Goal: Task Accomplishment & Management: Manage account settings

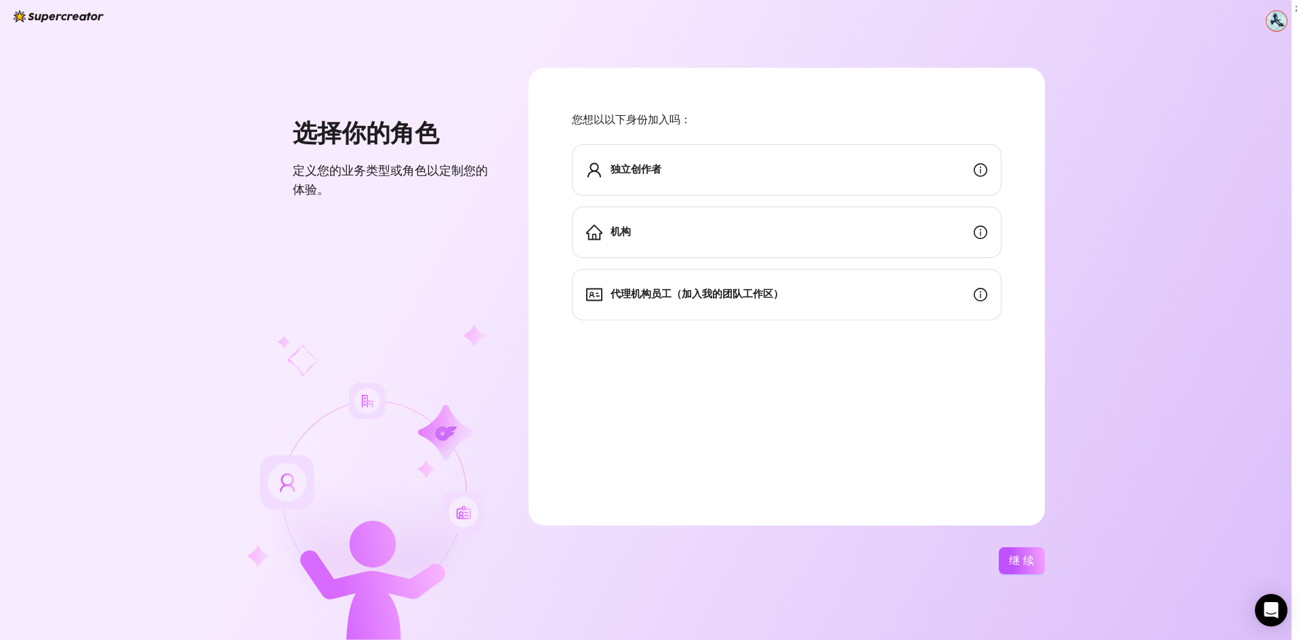
click at [735, 161] on div "独立创作者" at bounding box center [787, 169] width 430 height 51
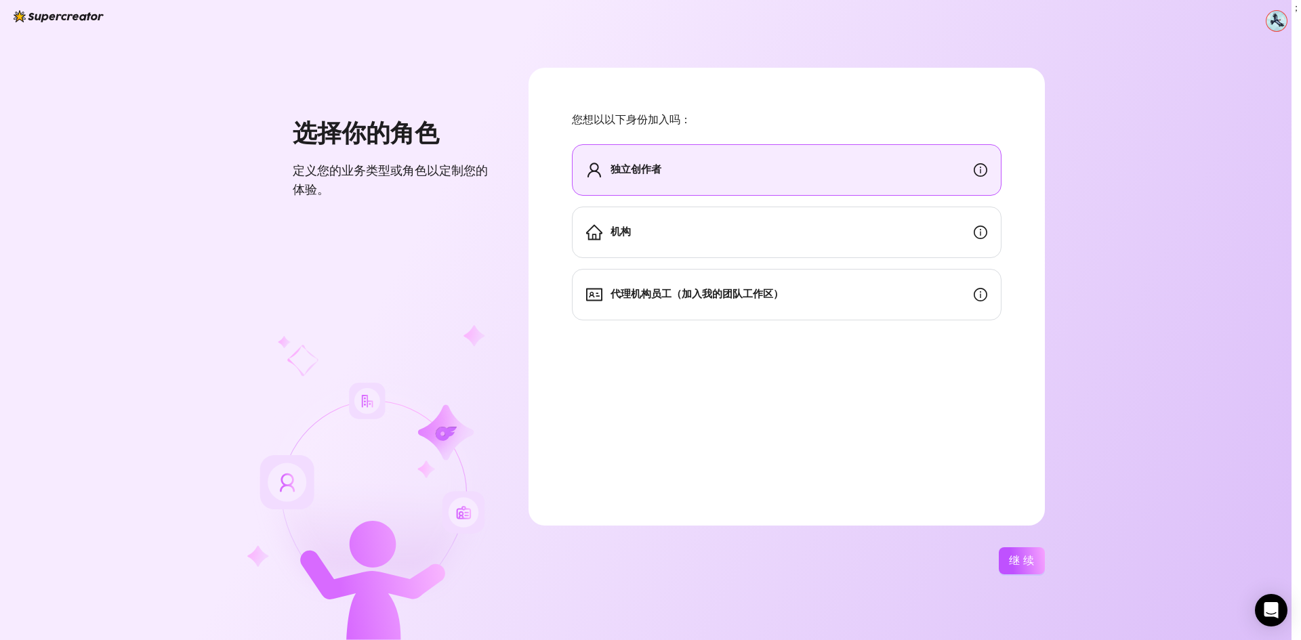
click at [725, 228] on div "机构" at bounding box center [787, 232] width 430 height 51
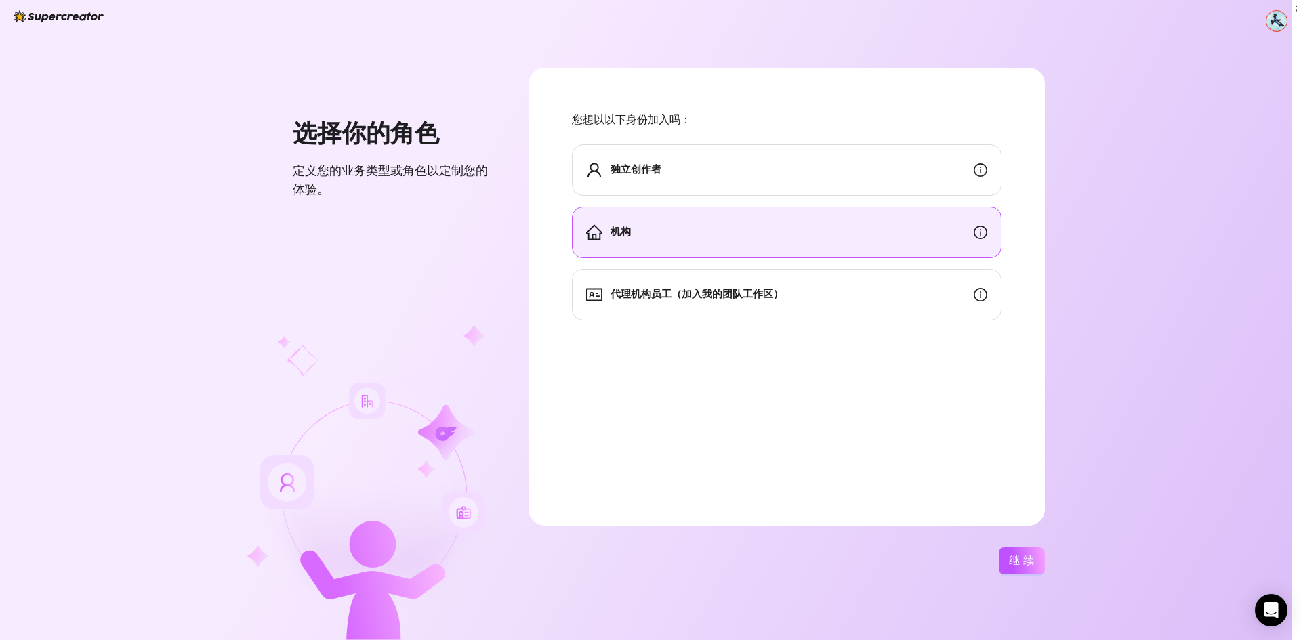
click at [737, 302] on span "代理机构员工（加入我的团队工作区）" at bounding box center [697, 295] width 173 height 16
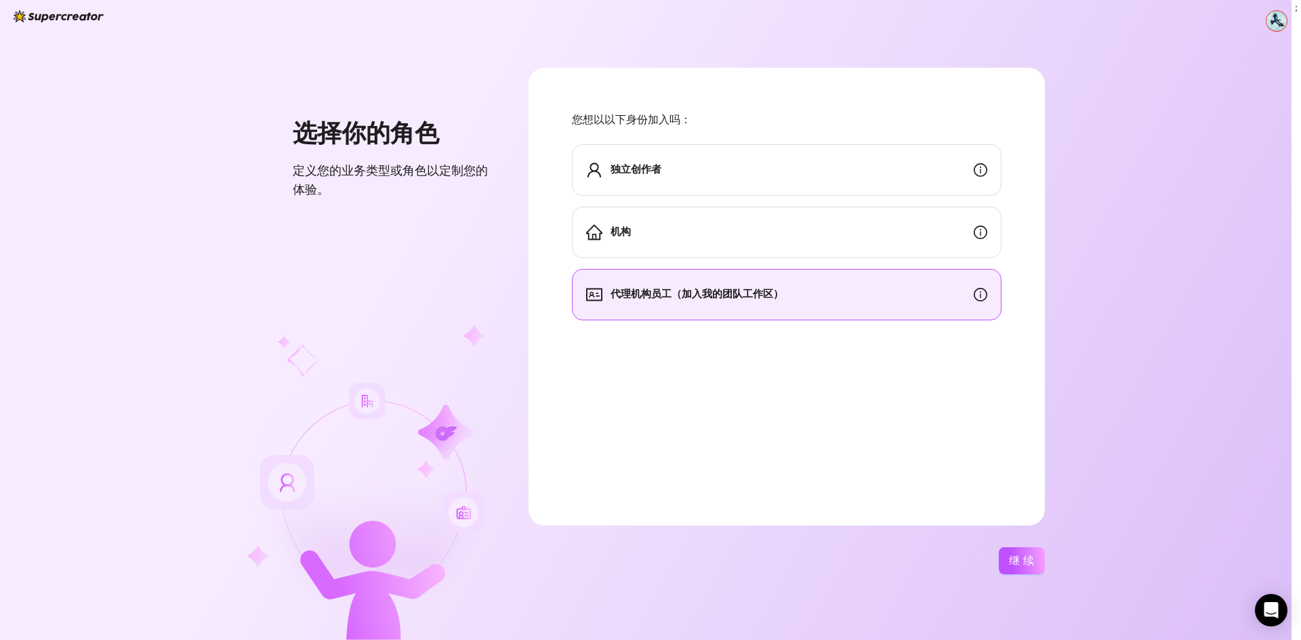
click at [795, 234] on div "机构" at bounding box center [787, 232] width 430 height 51
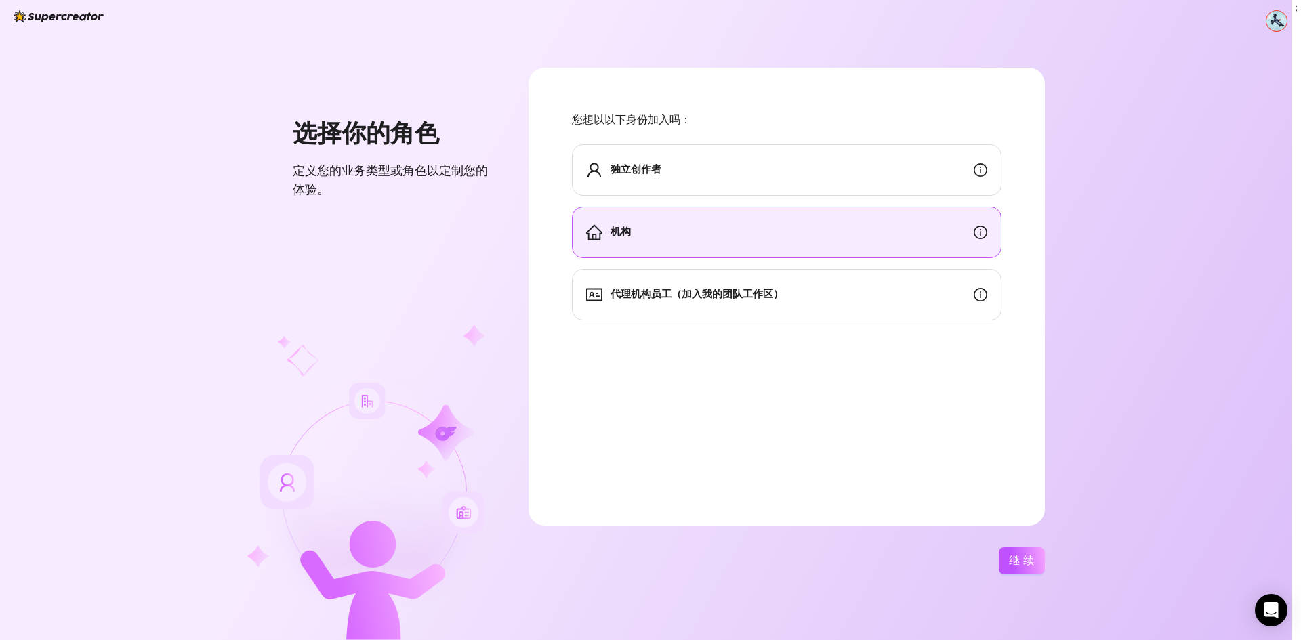
click at [744, 170] on div "独立创作者" at bounding box center [787, 169] width 430 height 51
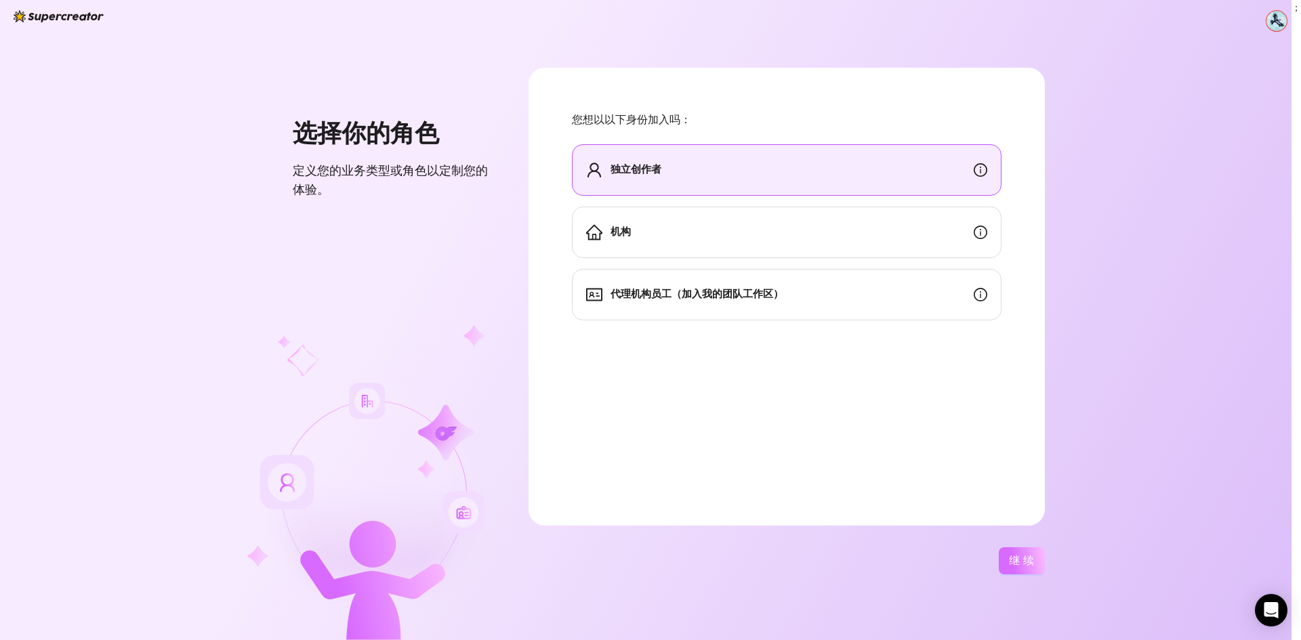
click at [1033, 561] on font "继续" at bounding box center [1023, 560] width 29 height 13
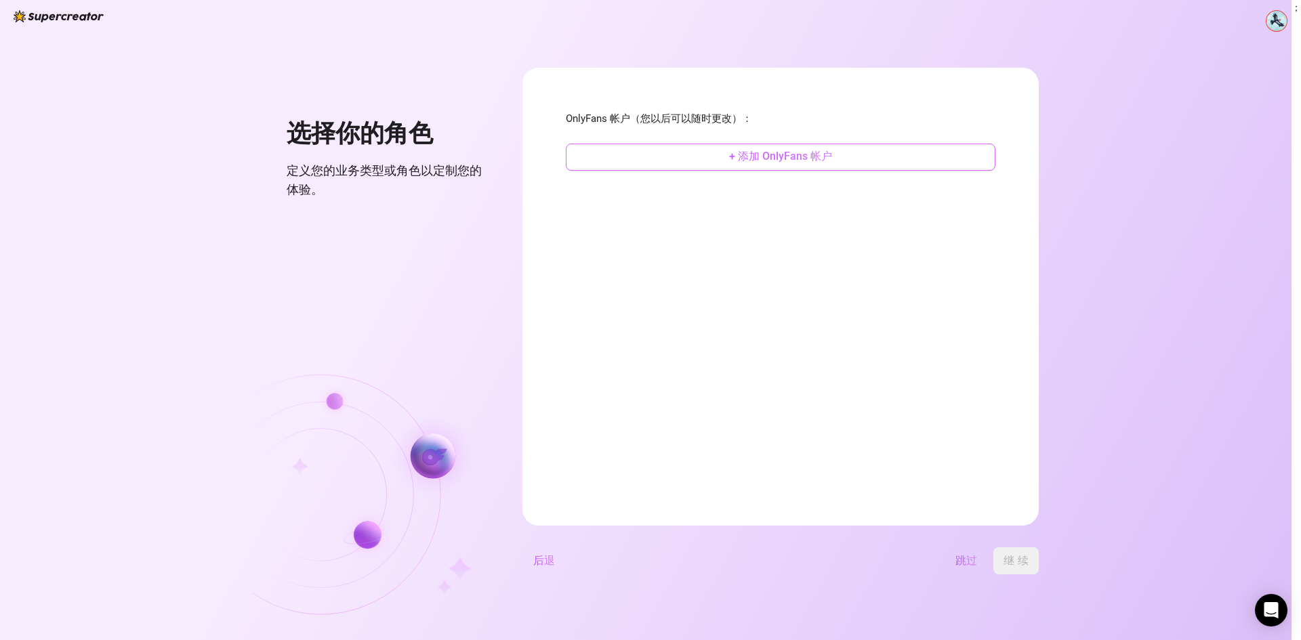
click at [802, 162] on font "+ 添加 OnlyFans 帐户" at bounding box center [780, 156] width 103 height 13
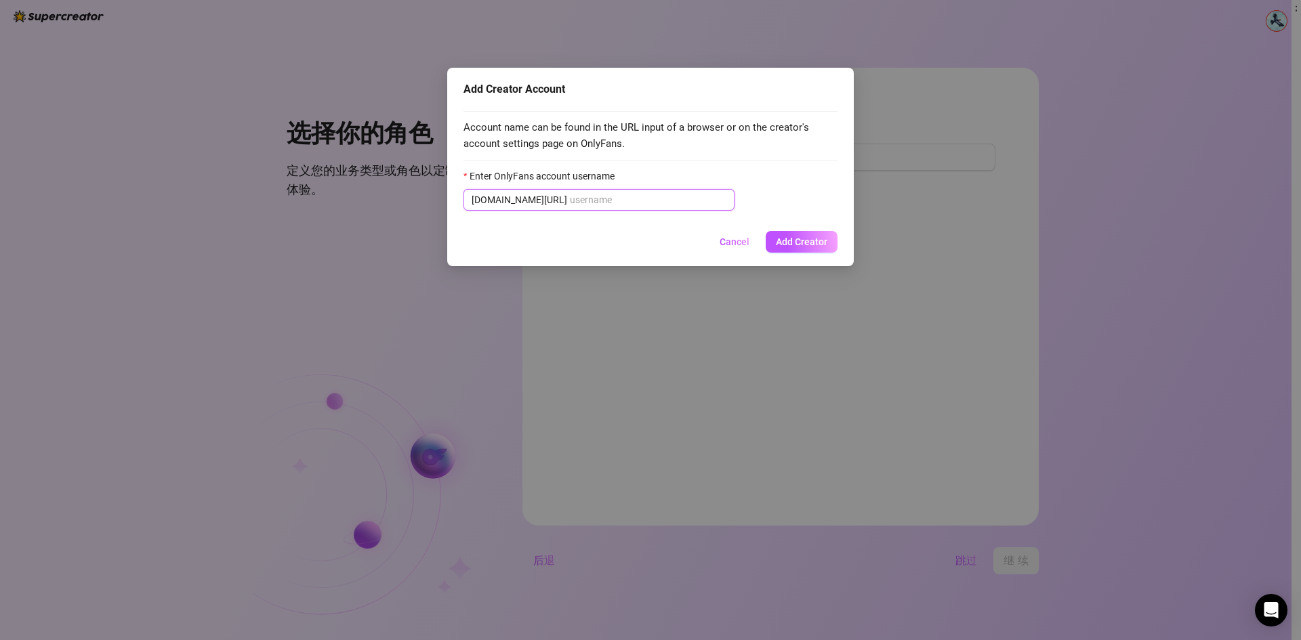
paste input "@u525056730"
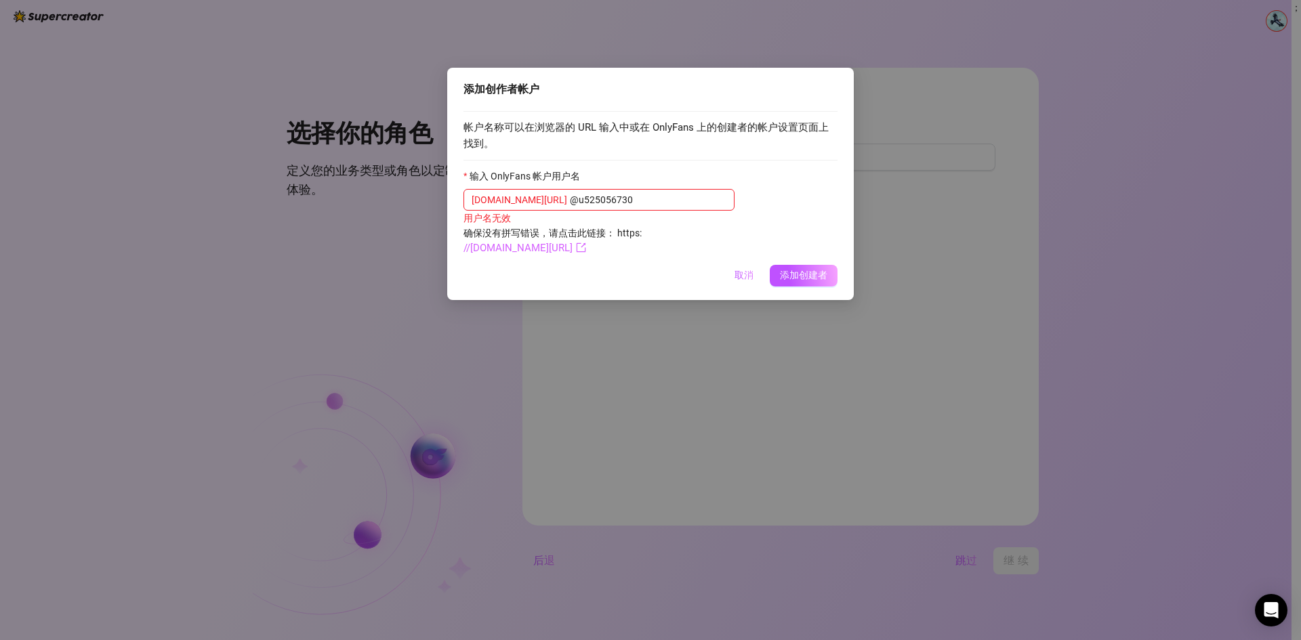
click at [573, 249] on font "//[DOMAIN_NAME][URL]" at bounding box center [517, 248] width 109 height 12
drag, startPoint x: 607, startPoint y: 205, endPoint x: 539, endPoint y: 203, distance: 68.5
click at [570, 203] on input "@u525056730" at bounding box center [648, 199] width 157 height 15
paste input "text"
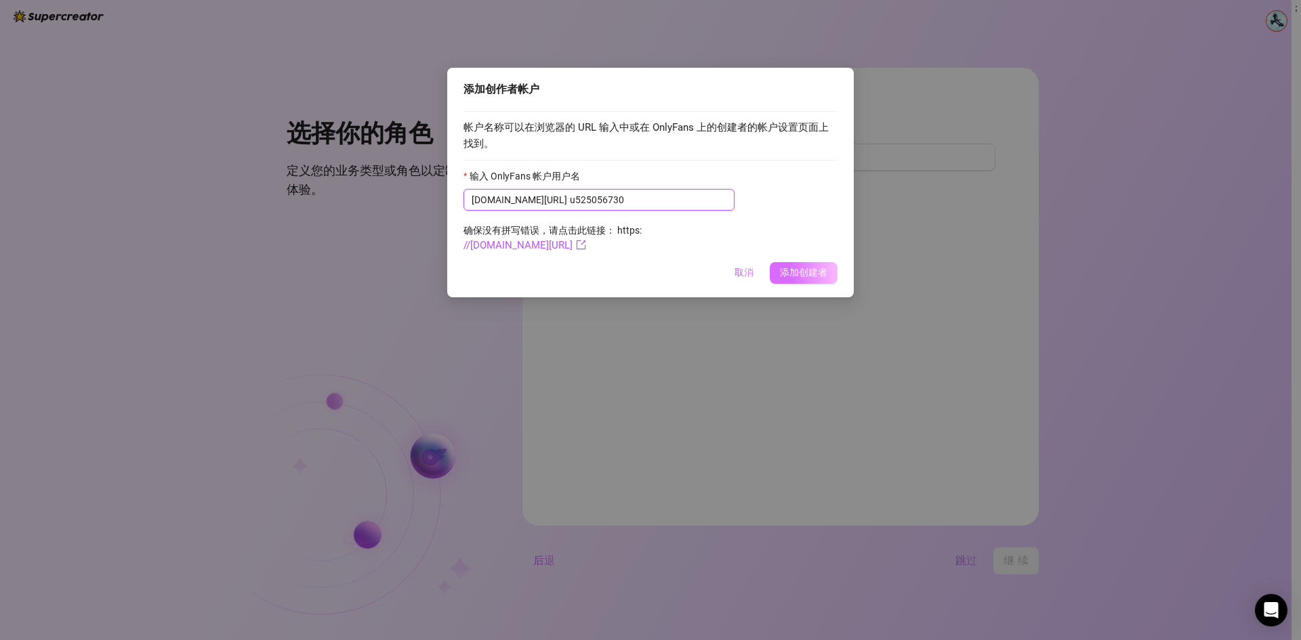
type input "u525056730"
click at [816, 270] on font "添加创建者" at bounding box center [803, 272] width 47 height 11
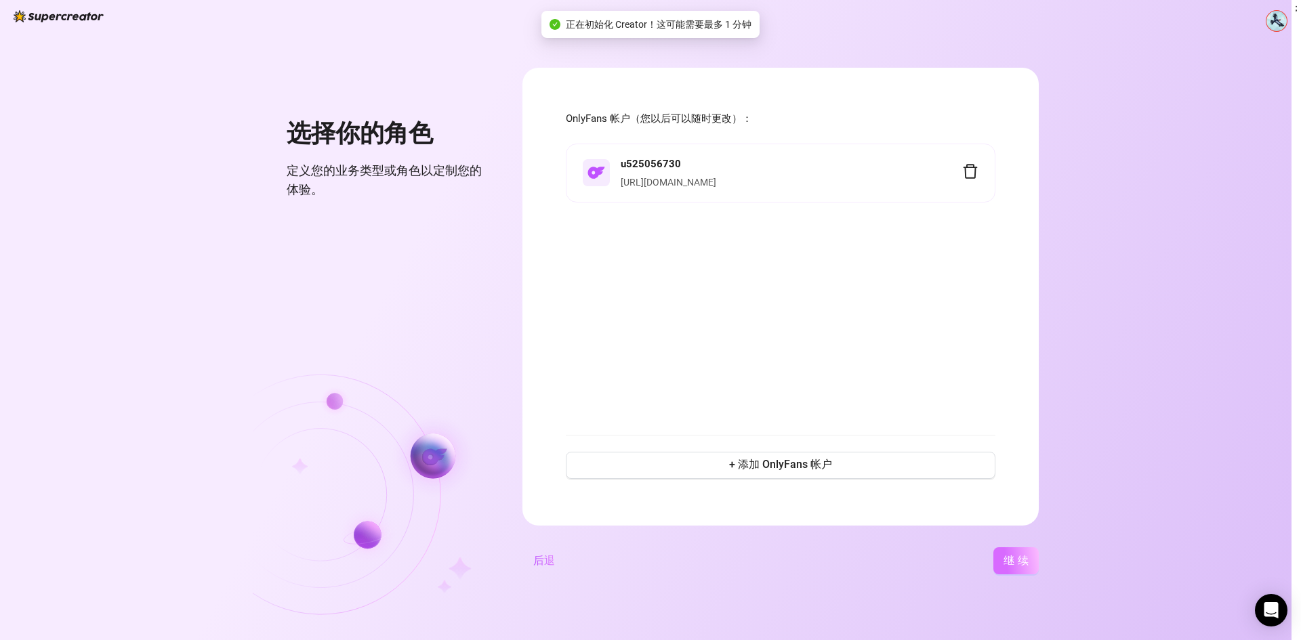
click at [1023, 564] on font "继续" at bounding box center [1018, 560] width 29 height 13
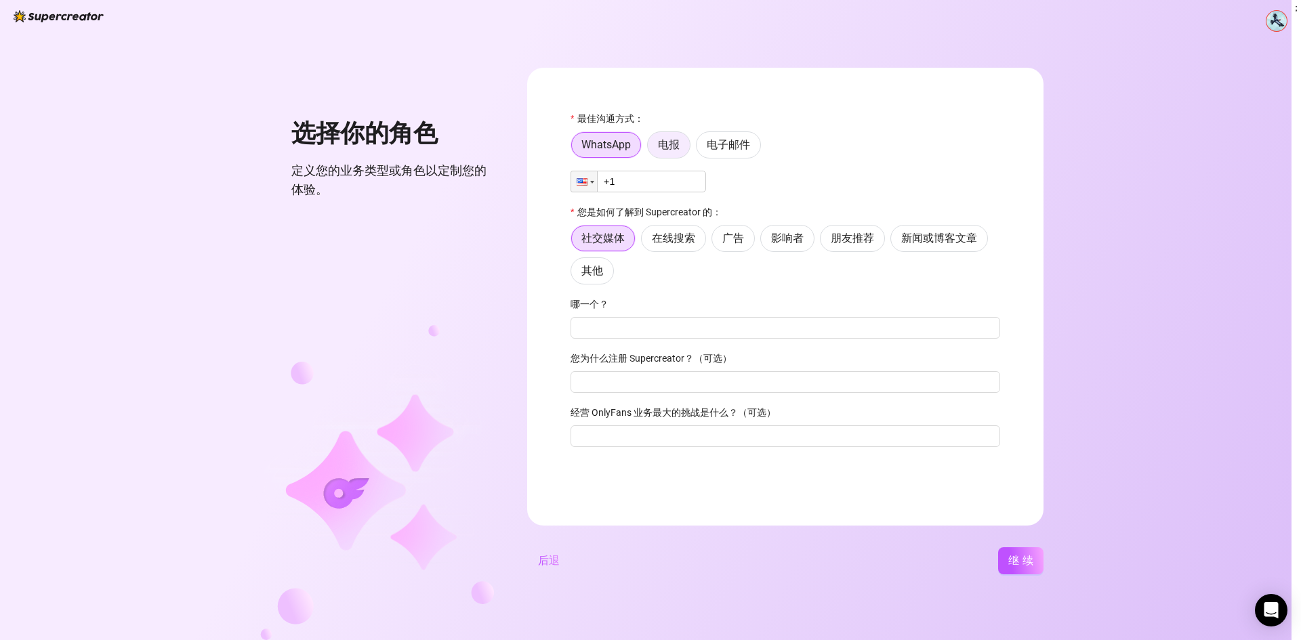
click at [680, 147] on label "电报" at bounding box center [668, 144] width 43 height 27
click at [651, 148] on input "电报" at bounding box center [651, 148] width 0 height 0
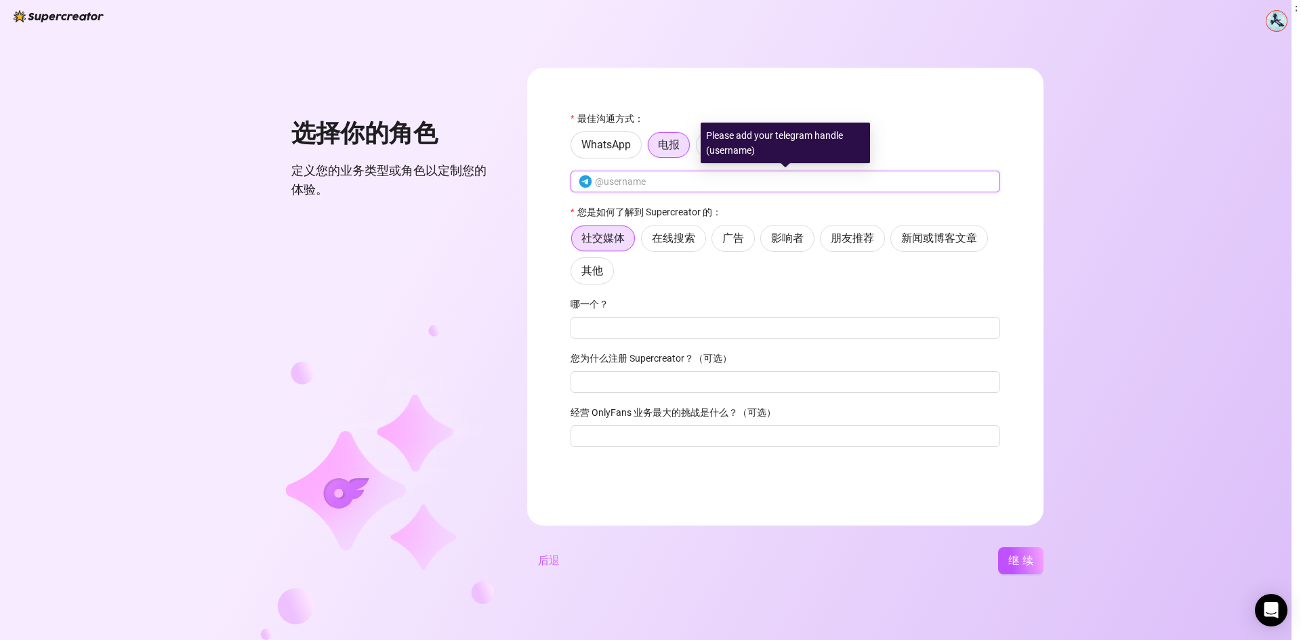
click at [663, 177] on input "text" at bounding box center [793, 181] width 397 height 15
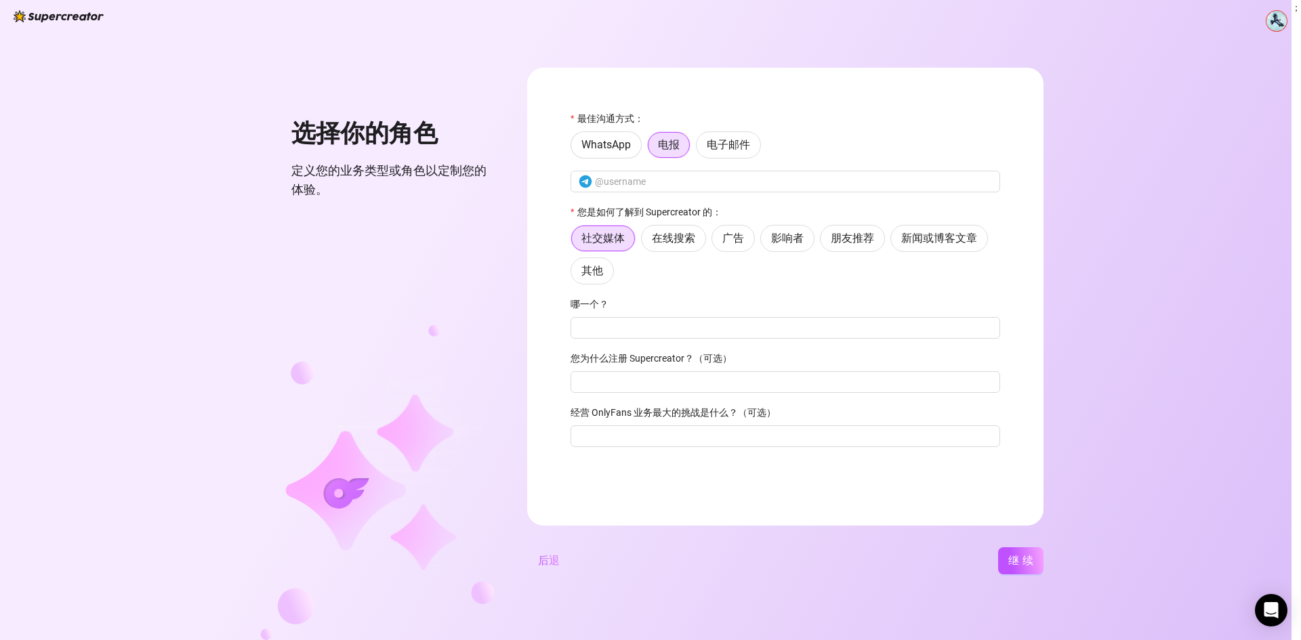
click at [685, 110] on form "最佳沟通方式： WhatsApp 电报 电子邮件 您是如何了解到 Supercreator 的： 社交媒体 在线搜索 广告 影响者 朋友推荐 新闻或博客文章 …" at bounding box center [785, 297] width 516 height 458
click at [726, 142] on font "电子邮件" at bounding box center [728, 144] width 43 height 13
click at [700, 148] on input "电子邮件" at bounding box center [700, 148] width 0 height 0
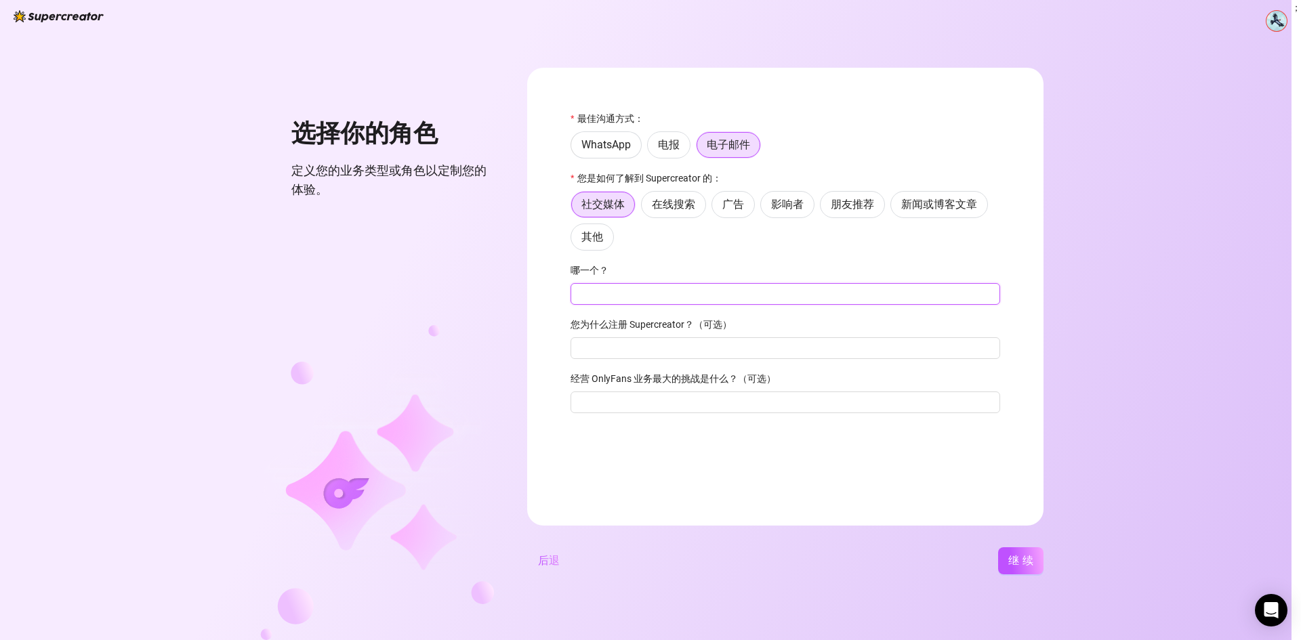
click at [640, 298] on input "哪一个？" at bounding box center [786, 294] width 430 height 22
click at [1033, 564] on font "继续" at bounding box center [1022, 560] width 29 height 13
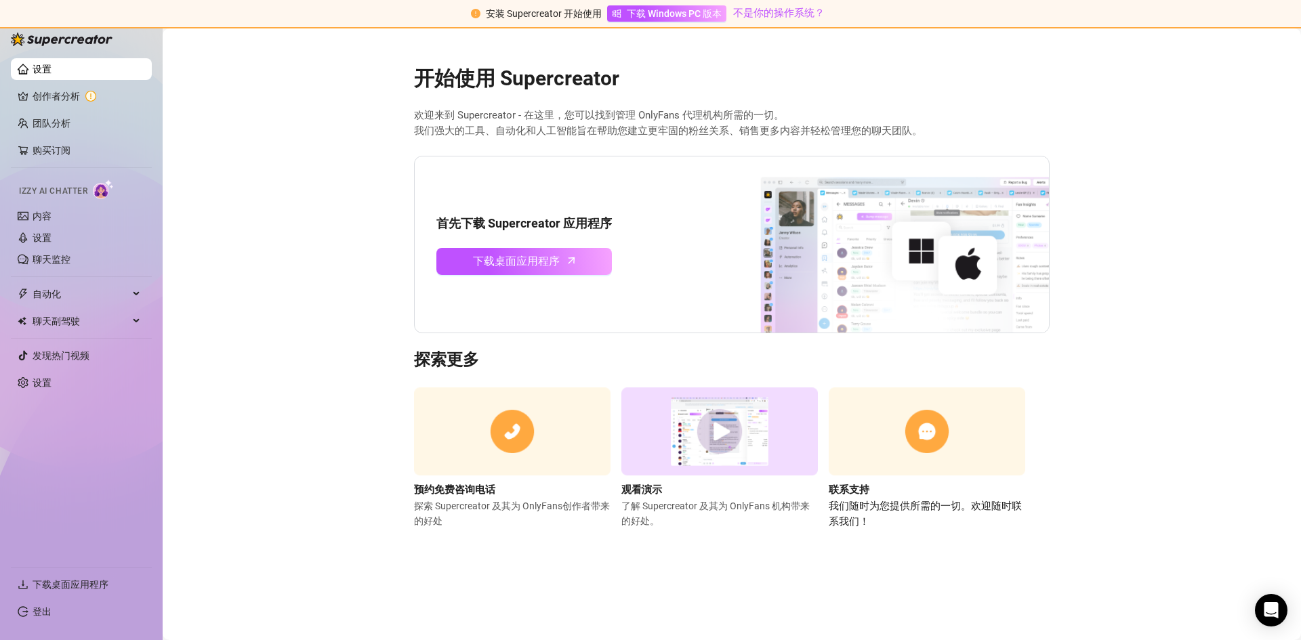
click at [728, 429] on img at bounding box center [719, 432] width 196 height 89
click at [79, 86] on link "创作者分析" at bounding box center [87, 96] width 108 height 22
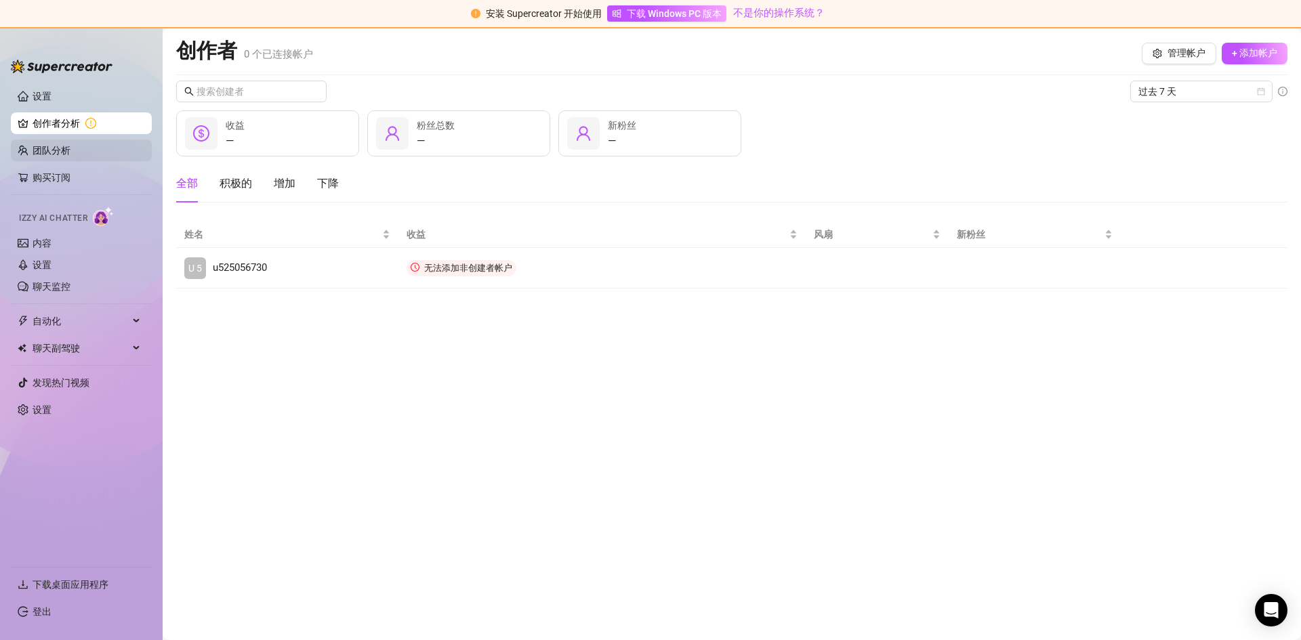
click at [70, 156] on link "团队分析" at bounding box center [52, 150] width 38 height 11
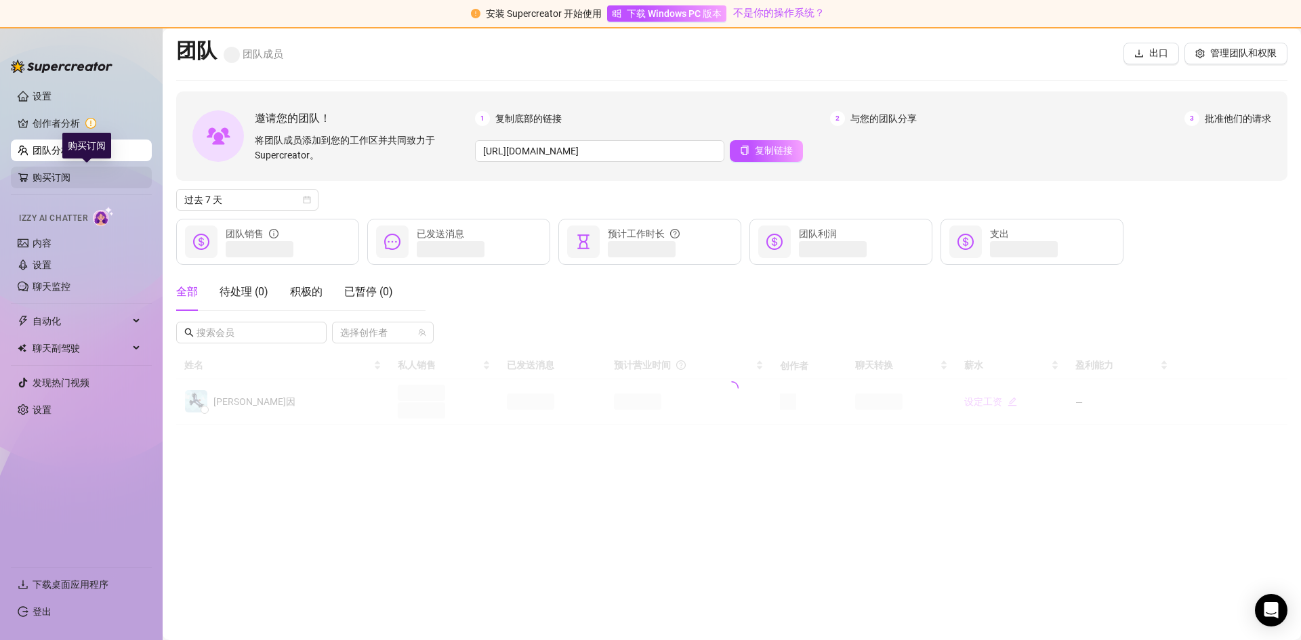
click at [66, 173] on link "购买订阅" at bounding box center [87, 178] width 108 height 22
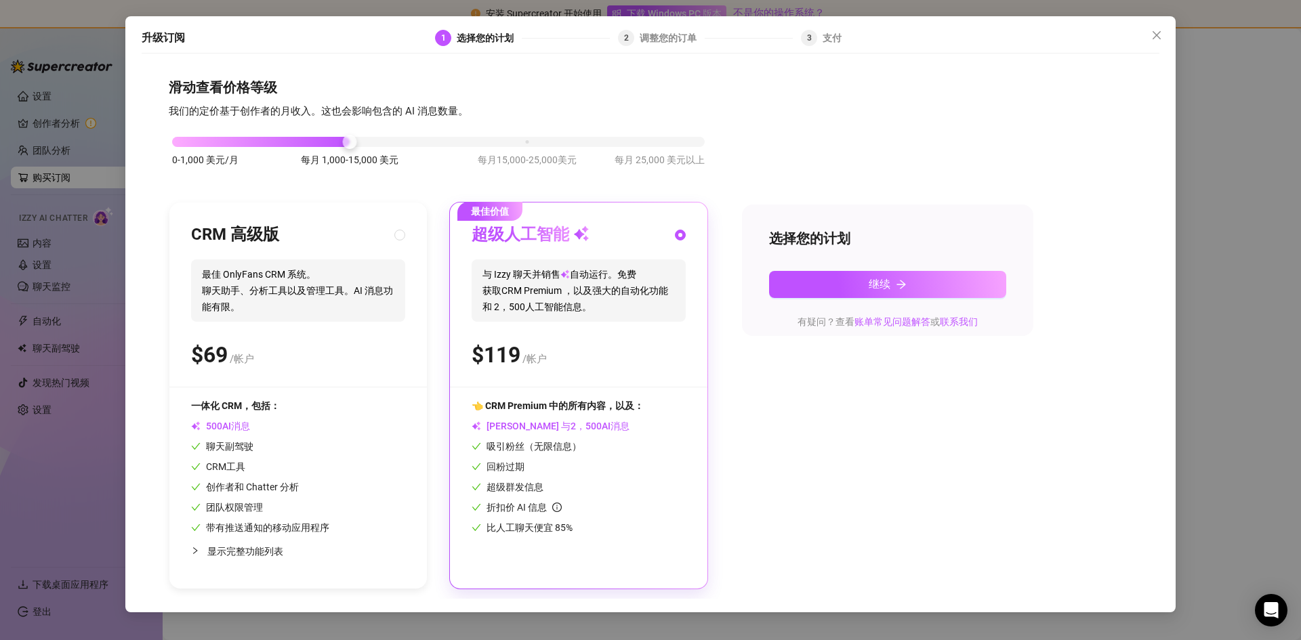
click at [943, 141] on div "0-1,000 美元/月 每月 1,000-15,000 美元 每月15,000-25,000美元 每月 25,000 美元以上 CRM 高级版 最佳 Onl…" at bounding box center [651, 355] width 964 height 470
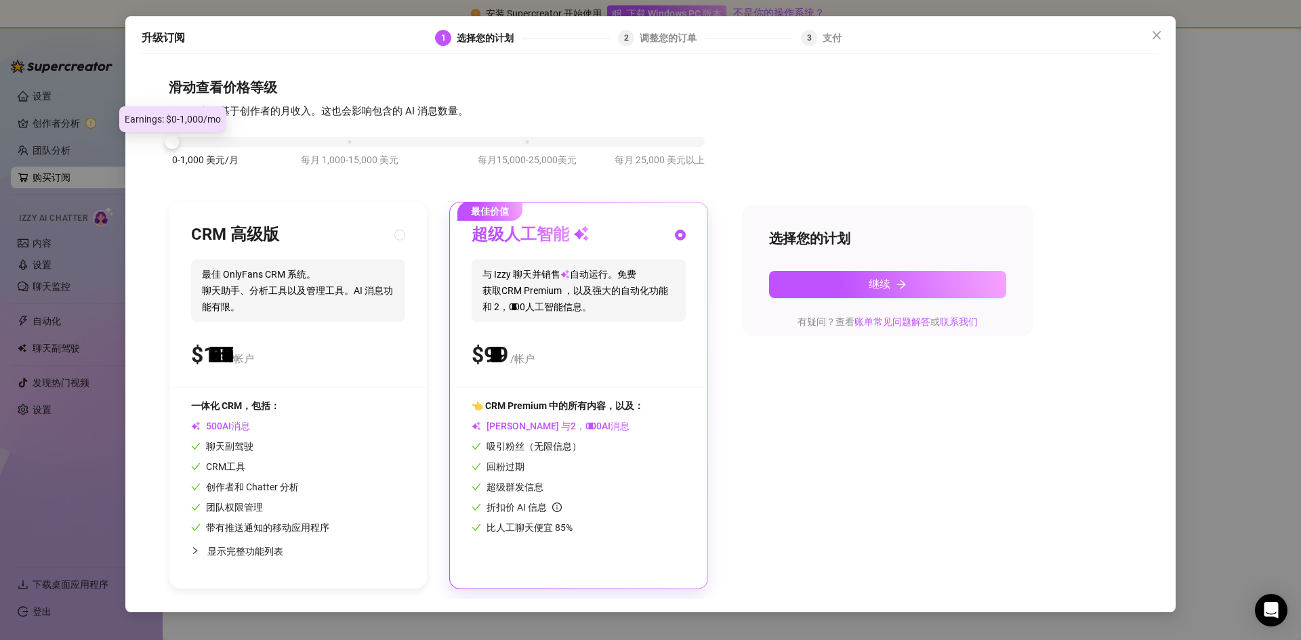
drag, startPoint x: 348, startPoint y: 138, endPoint x: 243, endPoint y: 136, distance: 105.7
click at [243, 136] on div "0-1,000 美元/月 每月 1,000-15,000 美元 每月15,000-25,000美元 每月 25,000 美元以上" at bounding box center [438, 138] width 533 height 8
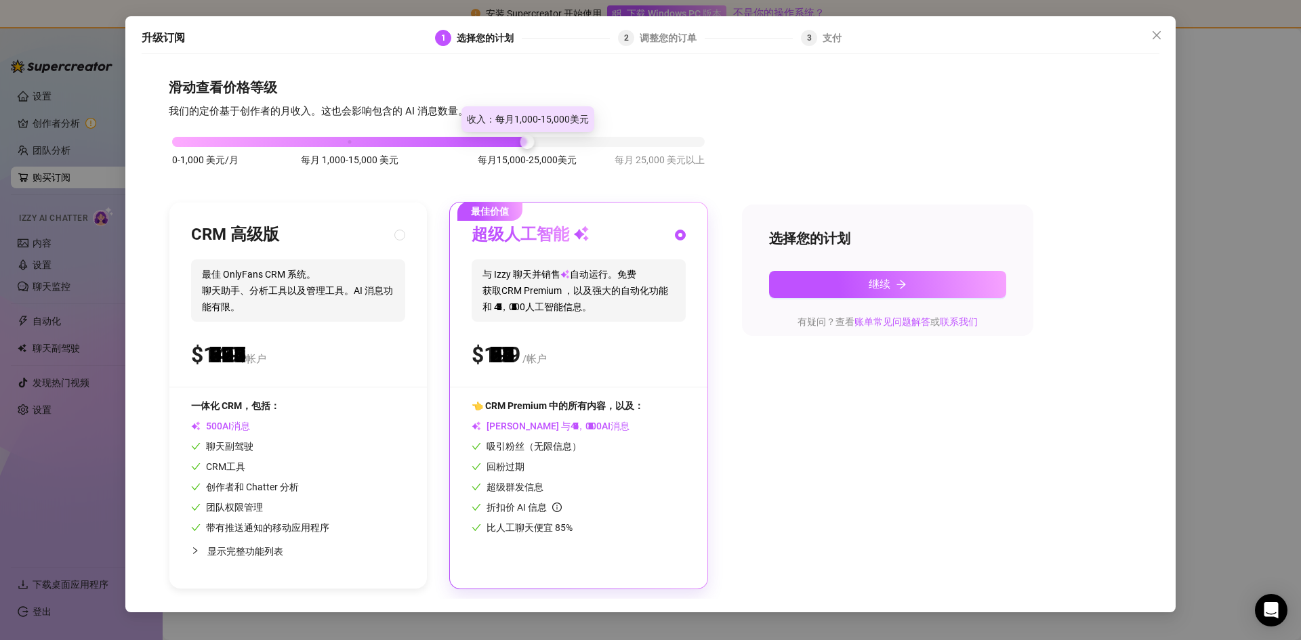
drag, startPoint x: 171, startPoint y: 142, endPoint x: 442, endPoint y: 141, distance: 270.4
click at [442, 141] on div "0-1,000 美元/月 每月 1,000-15,000 美元 每月15,000-25,000美元 每月 25,000 美元以上" at bounding box center [438, 138] width 533 height 8
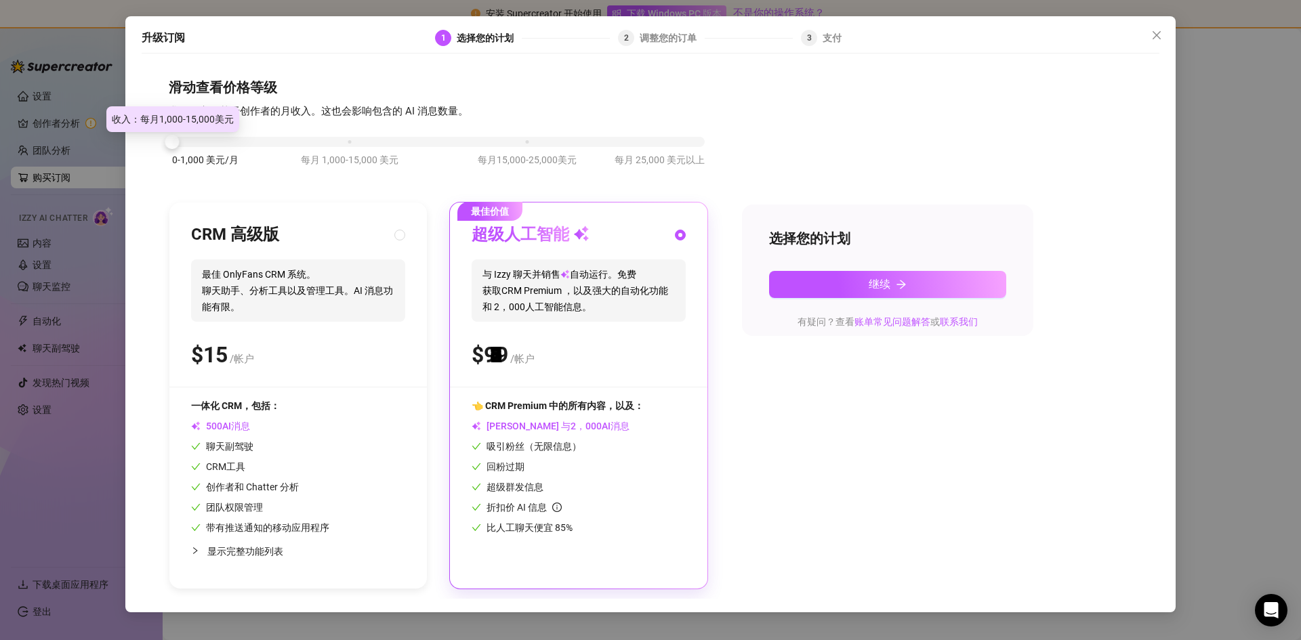
drag, startPoint x: 523, startPoint y: 142, endPoint x: 690, endPoint y: 125, distance: 167.5
click at [177, 129] on body "安装 Supercreator 开始使用 下载 Windows PC 版本 不是你的操作系统？ 设置 创作者分析 团队分析 购买订阅 Izzy AI Chat…" at bounding box center [650, 320] width 1301 height 640
click at [861, 103] on div "滑动查看价格等级 我们的定价基于创作者的月收入。这也会影响包含的 AI 消息数量。 0-1,000 美元/月 每月 1,000-15,000 美元 每月15,…" at bounding box center [651, 334] width 964 height 512
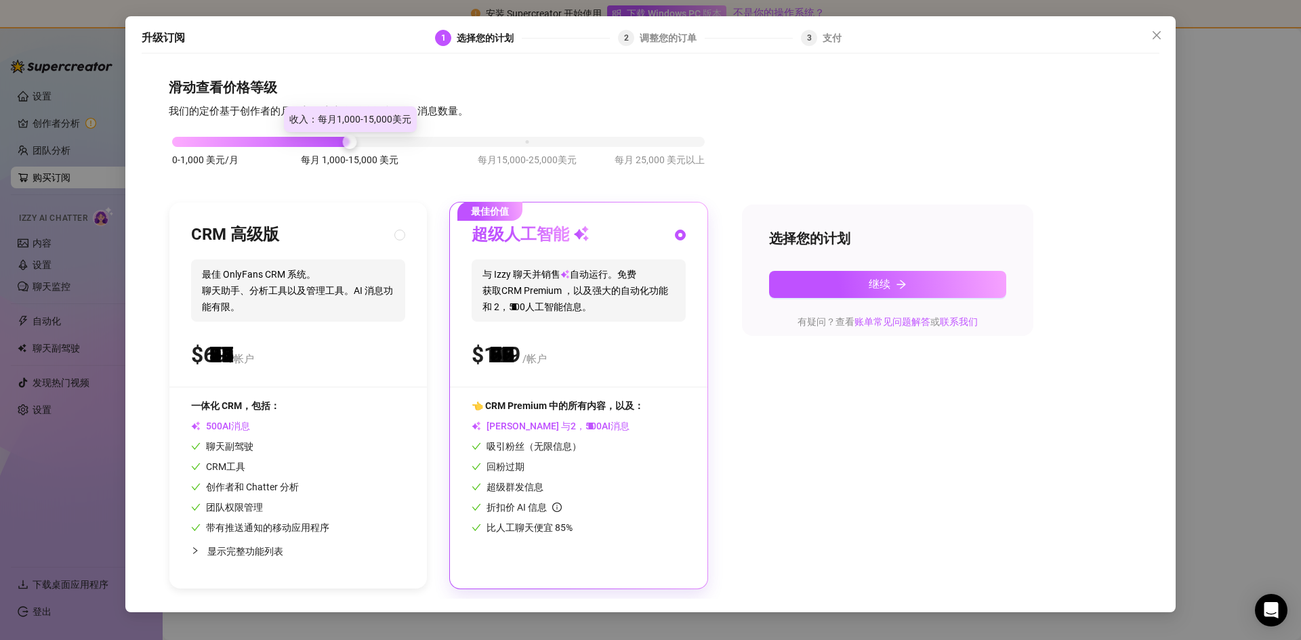
drag, startPoint x: 174, startPoint y: 144, endPoint x: 298, endPoint y: 136, distance: 124.2
click at [298, 136] on div "0-1,000 美元/月 每月 1,000-15,000 美元 每月15,000-25,000美元 每月 25,000 美元以上" at bounding box center [438, 138] width 533 height 8
click at [195, 552] on icon "崩溃" at bounding box center [195, 551] width 8 height 8
radio input "true"
radio input "false"
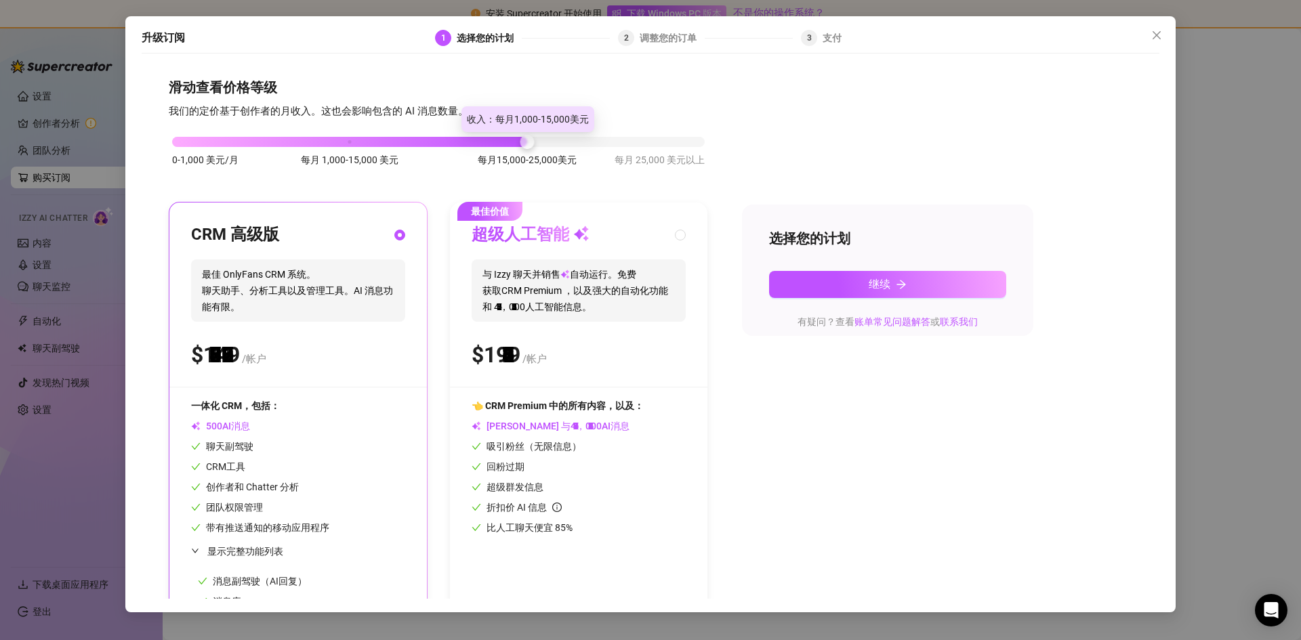
drag, startPoint x: 354, startPoint y: 144, endPoint x: 505, endPoint y: 146, distance: 151.1
click at [505, 142] on div "0-1,000 美元/月 每月 1,000-15,000 美元 每月15,000-25,000美元 每月 25,000 美元以上" at bounding box center [438, 138] width 533 height 8
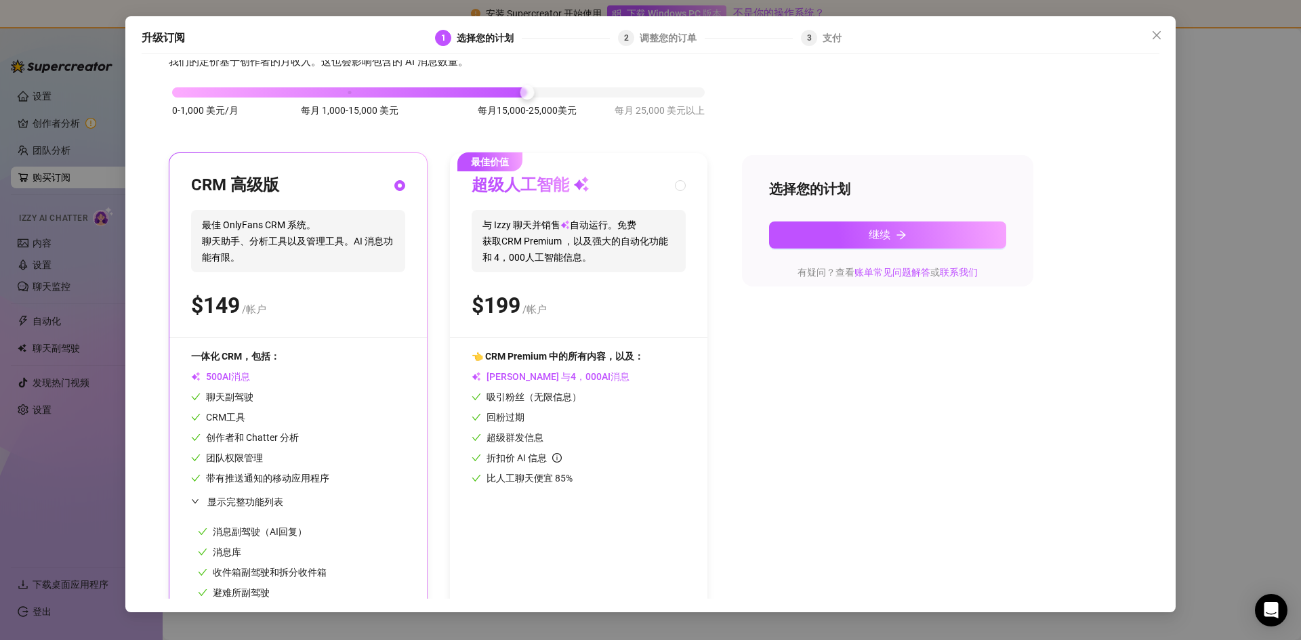
scroll to position [47, 0]
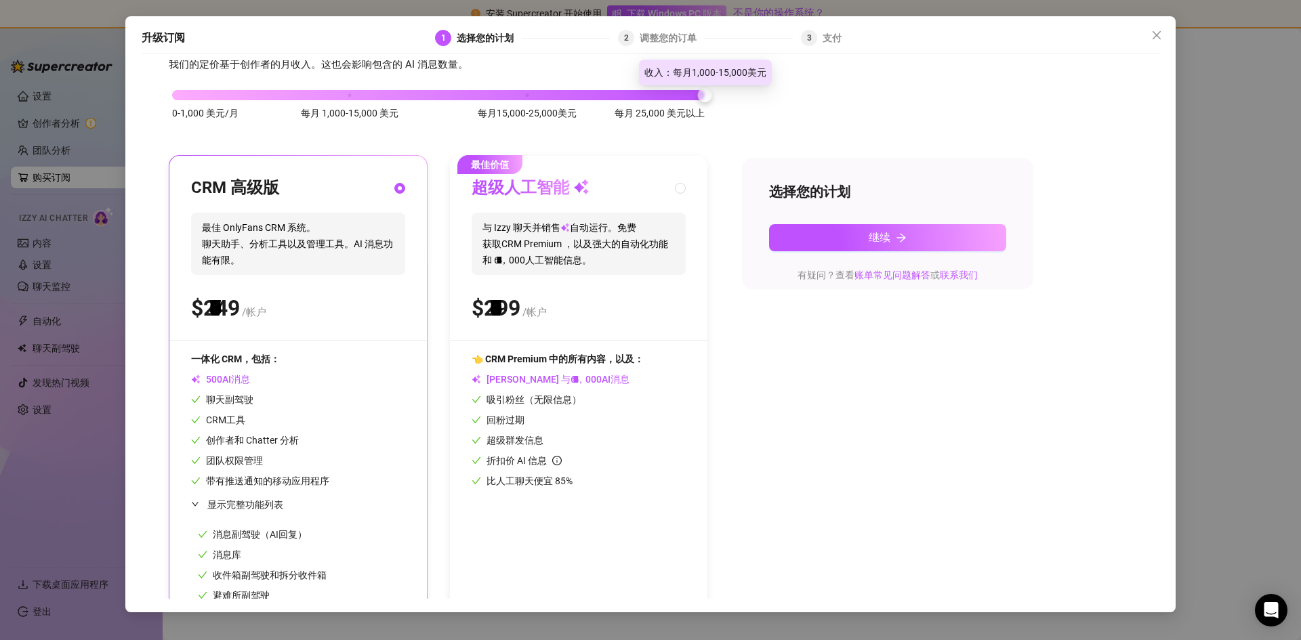
drag, startPoint x: 529, startPoint y: 98, endPoint x: 632, endPoint y: 101, distance: 103.0
click at [632, 101] on div "0-1,000 美元/月 每月 1,000-15,000 美元 每月15,000-25,000美元 每月 25,000 美元以上" at bounding box center [438, 111] width 539 height 77
click at [751, 456] on div "0-1,000 美元/月 每月 1,000-15,000 美元 每月15,000-25,000美元 每月 25,000 美元以上 CRM 高级版 最佳 Onl…" at bounding box center [651, 403] width 964 height 661
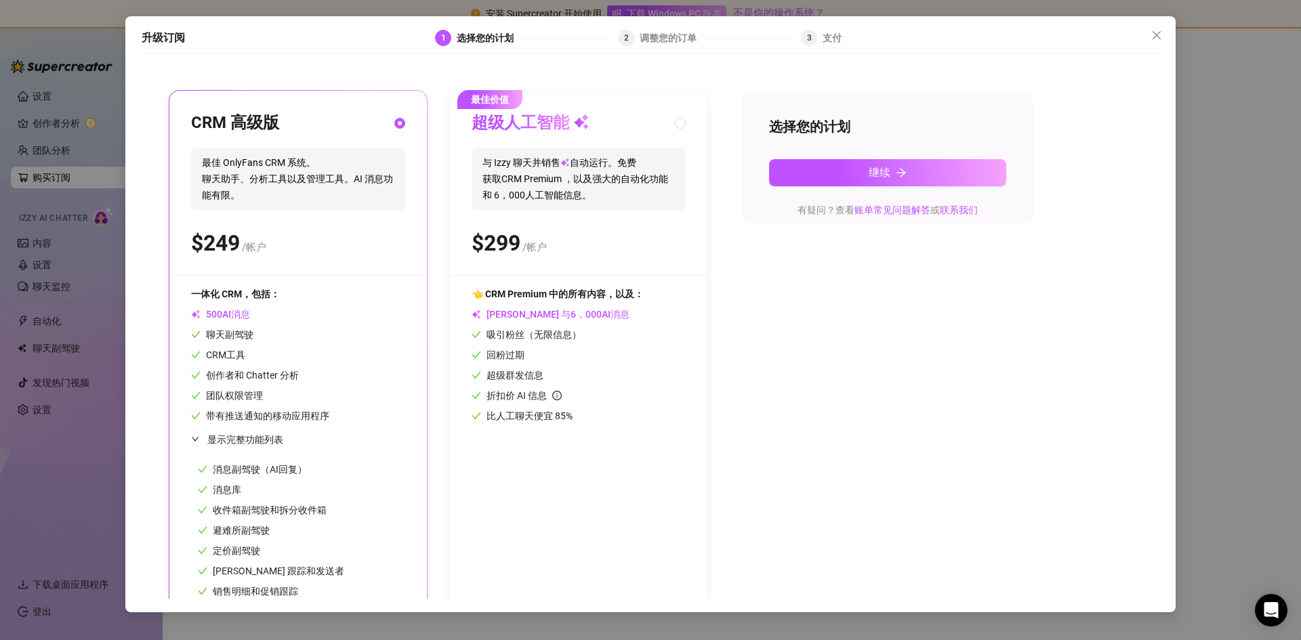
scroll to position [0, 0]
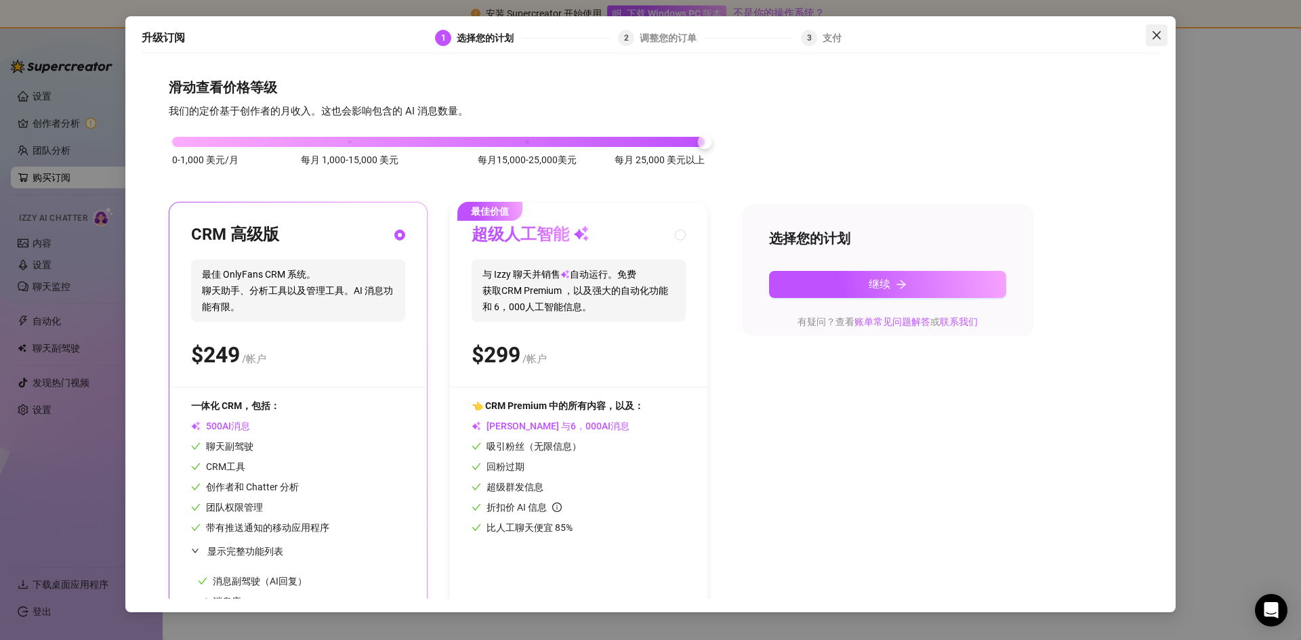
click at [1161, 30] on icon "关闭" at bounding box center [1156, 35] width 11 height 11
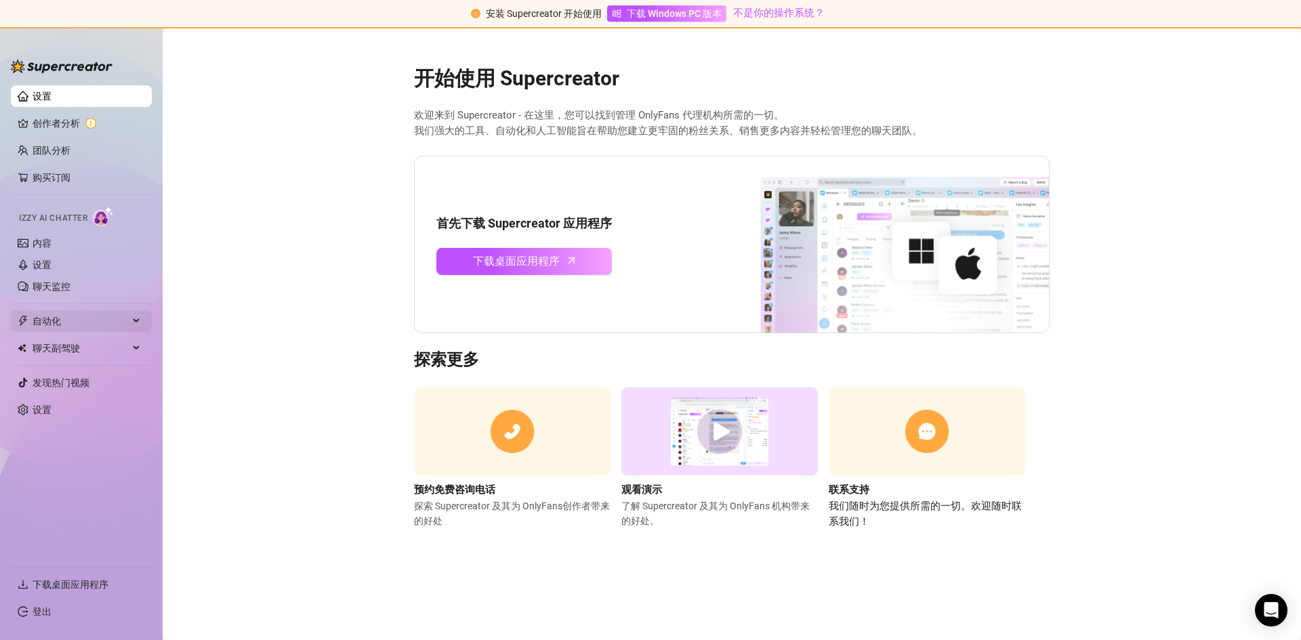
click at [142, 323] on div "自动化" at bounding box center [81, 321] width 141 height 22
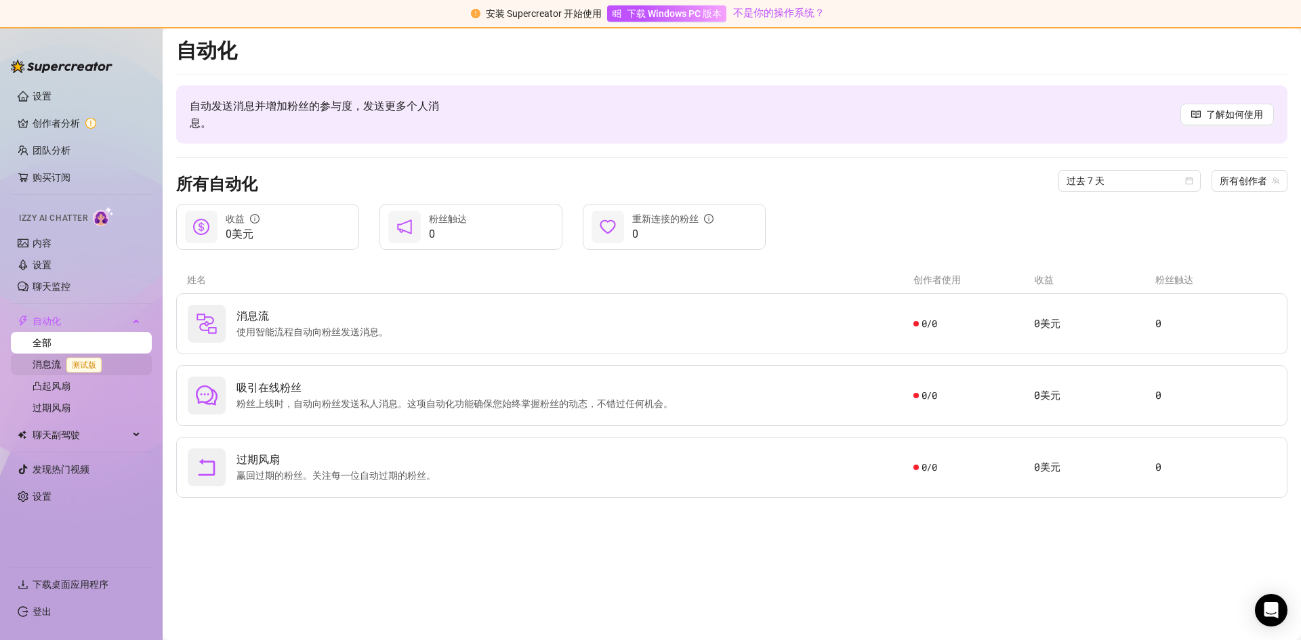
click at [64, 362] on link "消息流 测试版" at bounding box center [70, 364] width 75 height 11
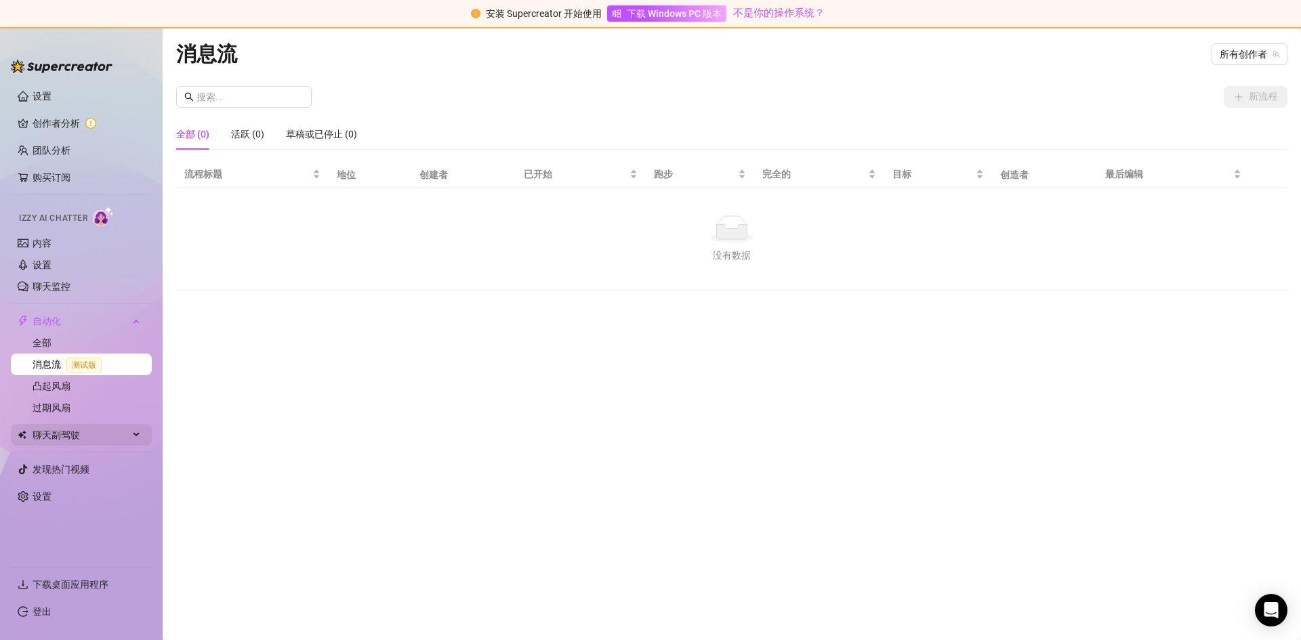
click at [129, 434] on div "聊天副驾驶" at bounding box center [81, 435] width 141 height 22
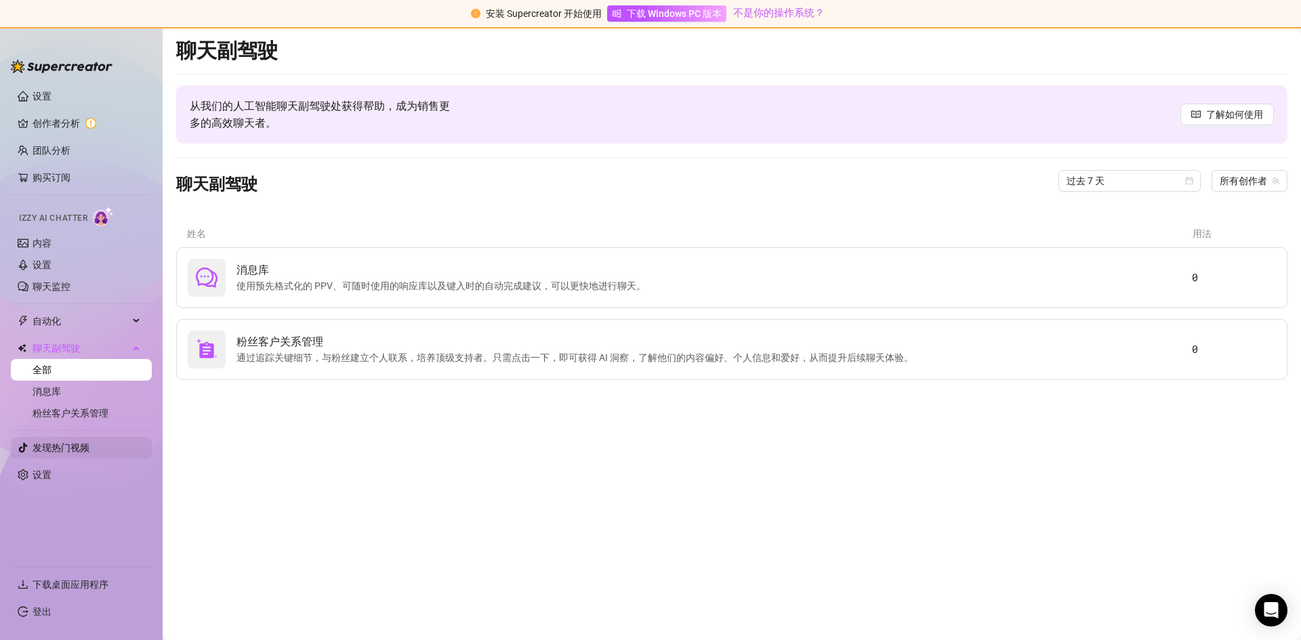
click at [89, 442] on link "发现热门视频" at bounding box center [61, 447] width 57 height 11
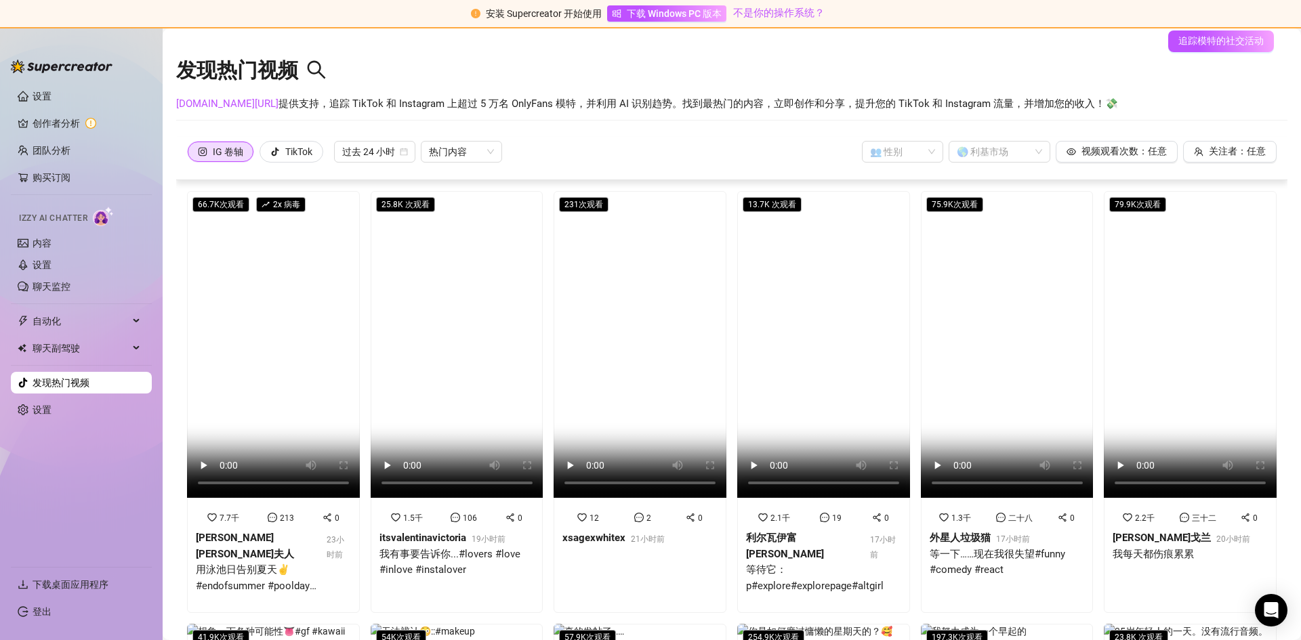
click at [47, 388] on link "发现热门视频" at bounding box center [61, 382] width 57 height 11
click at [45, 409] on link "设置" at bounding box center [42, 410] width 19 height 11
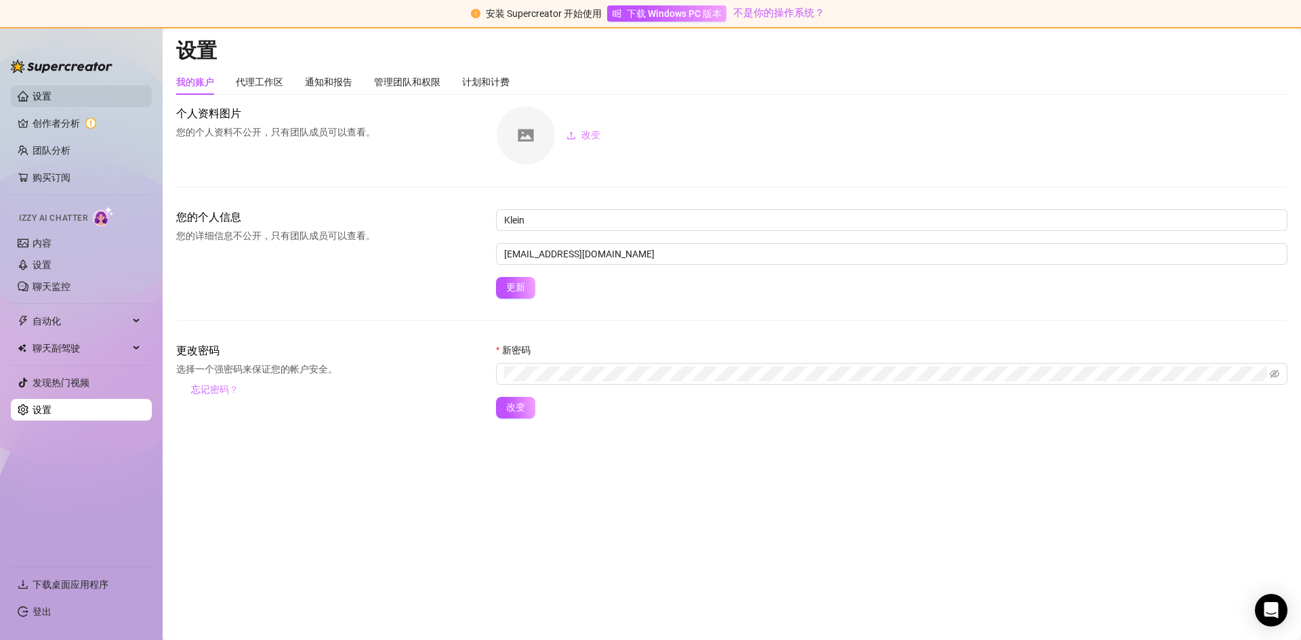
click at [51, 91] on link "设置" at bounding box center [42, 96] width 19 height 11
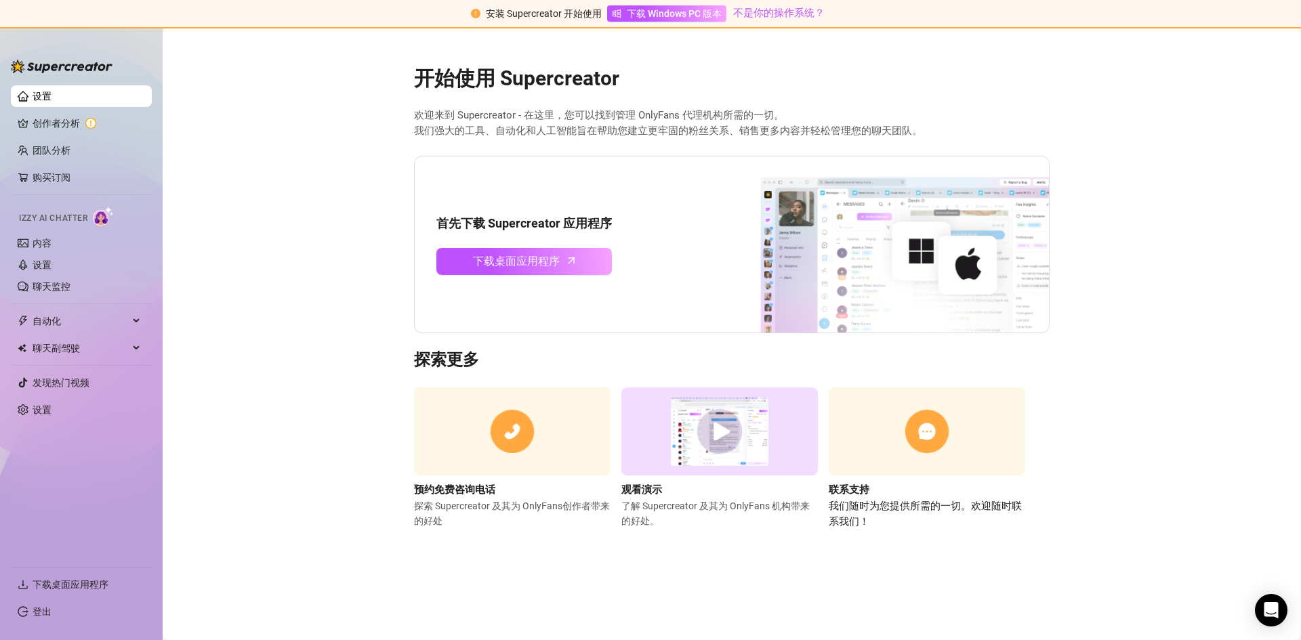
click at [1209, 162] on main "开始使用 Supercreator 欢迎来到 Supercreator - 在这里，您可以找到管理 OnlyFans 代理机构所需的一切。 我们强大的工具、自…" at bounding box center [732, 334] width 1138 height 612
